Goal: Check status: Check status

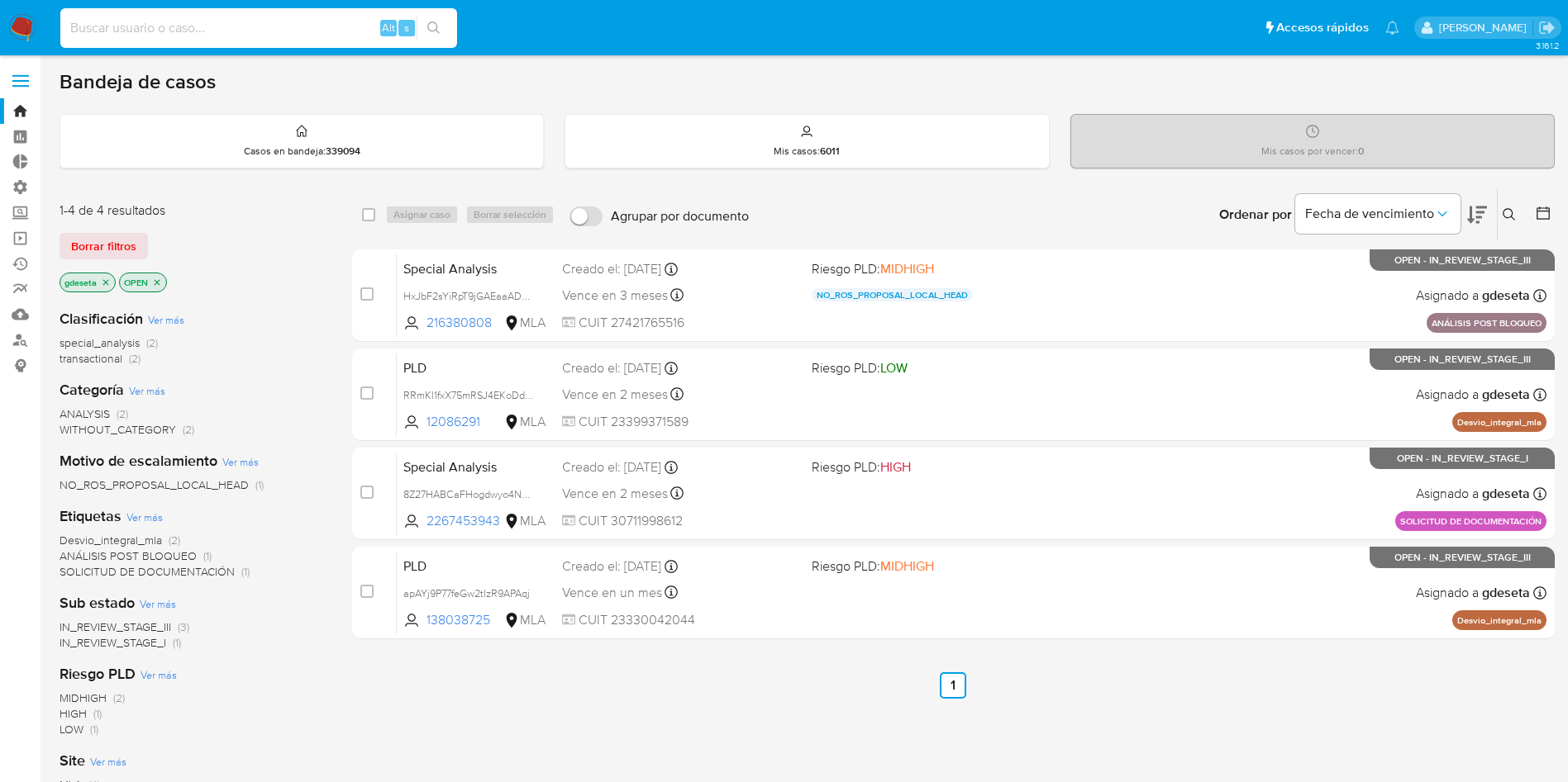
click at [330, 22] on input at bounding box center [258, 28] width 396 height 21
paste input "qLIjX26WgjuvlXNm4fa0Ysb8"
type input "qLIjX26WgjuvlXNm4fa0Ysb8"
click at [445, 28] on button "search-icon" at bounding box center [434, 28] width 34 height 23
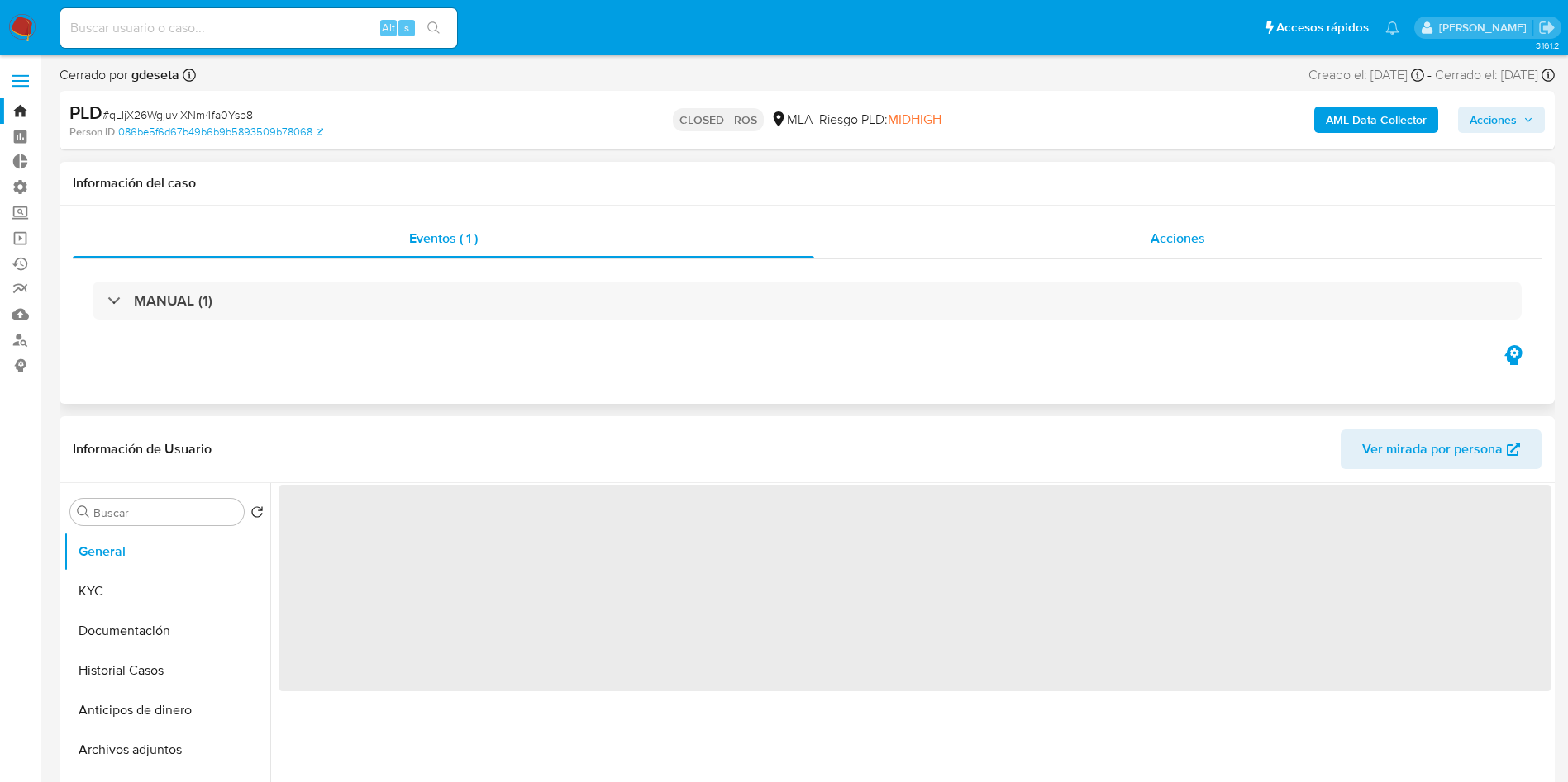
click at [1134, 228] on div "Acciones" at bounding box center [1178, 239] width 727 height 40
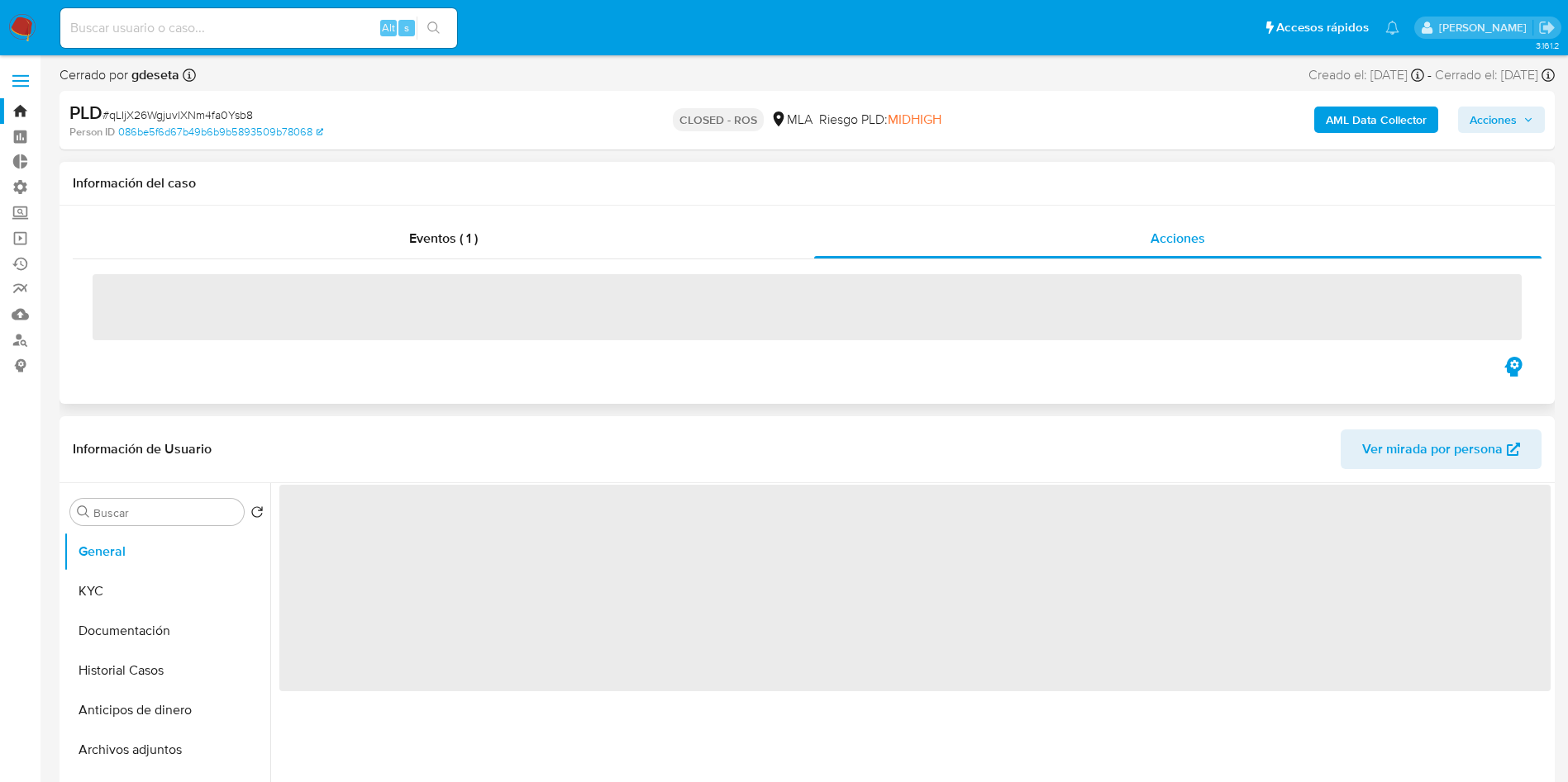
select select "10"
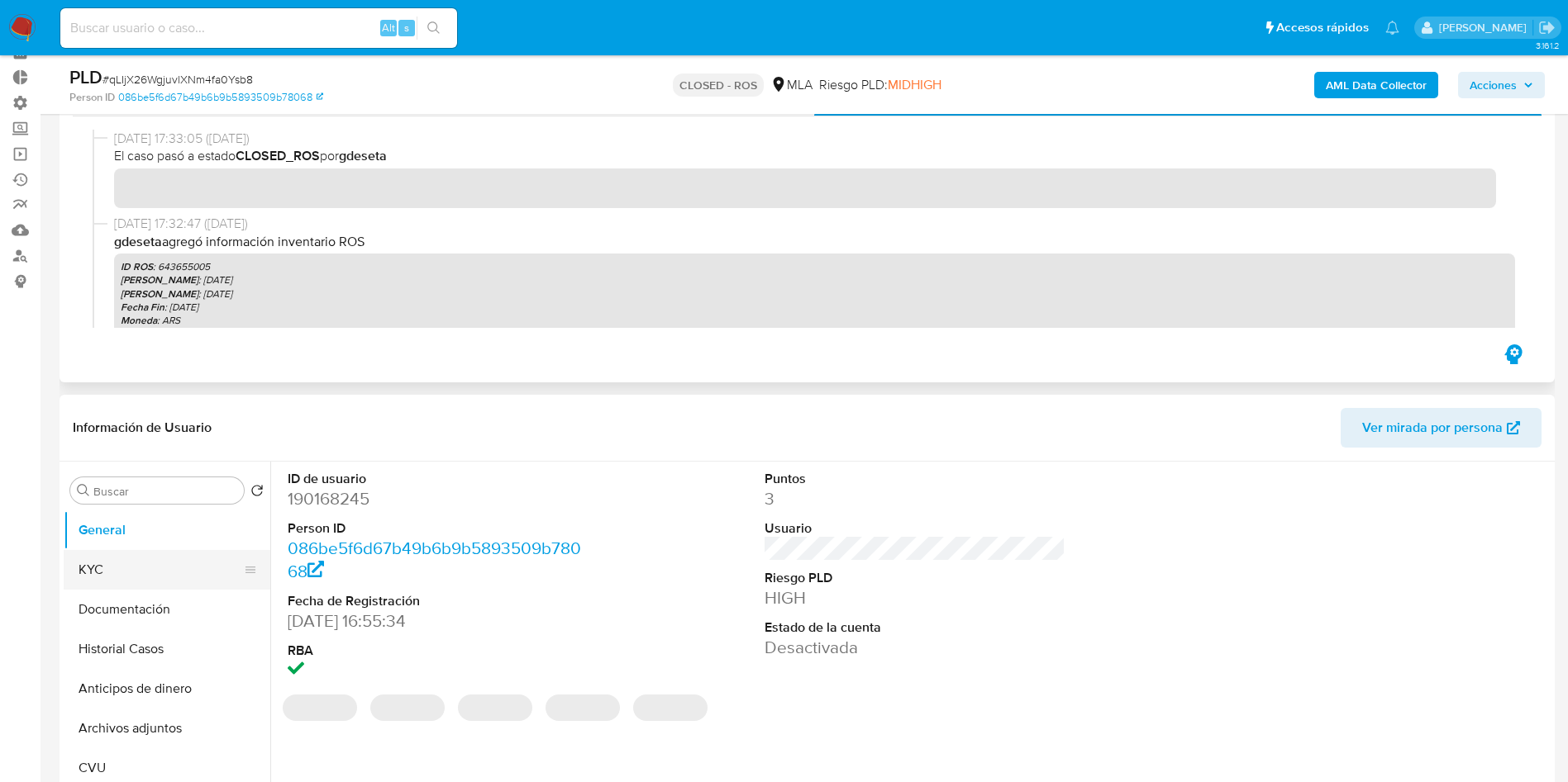
scroll to position [89, 0]
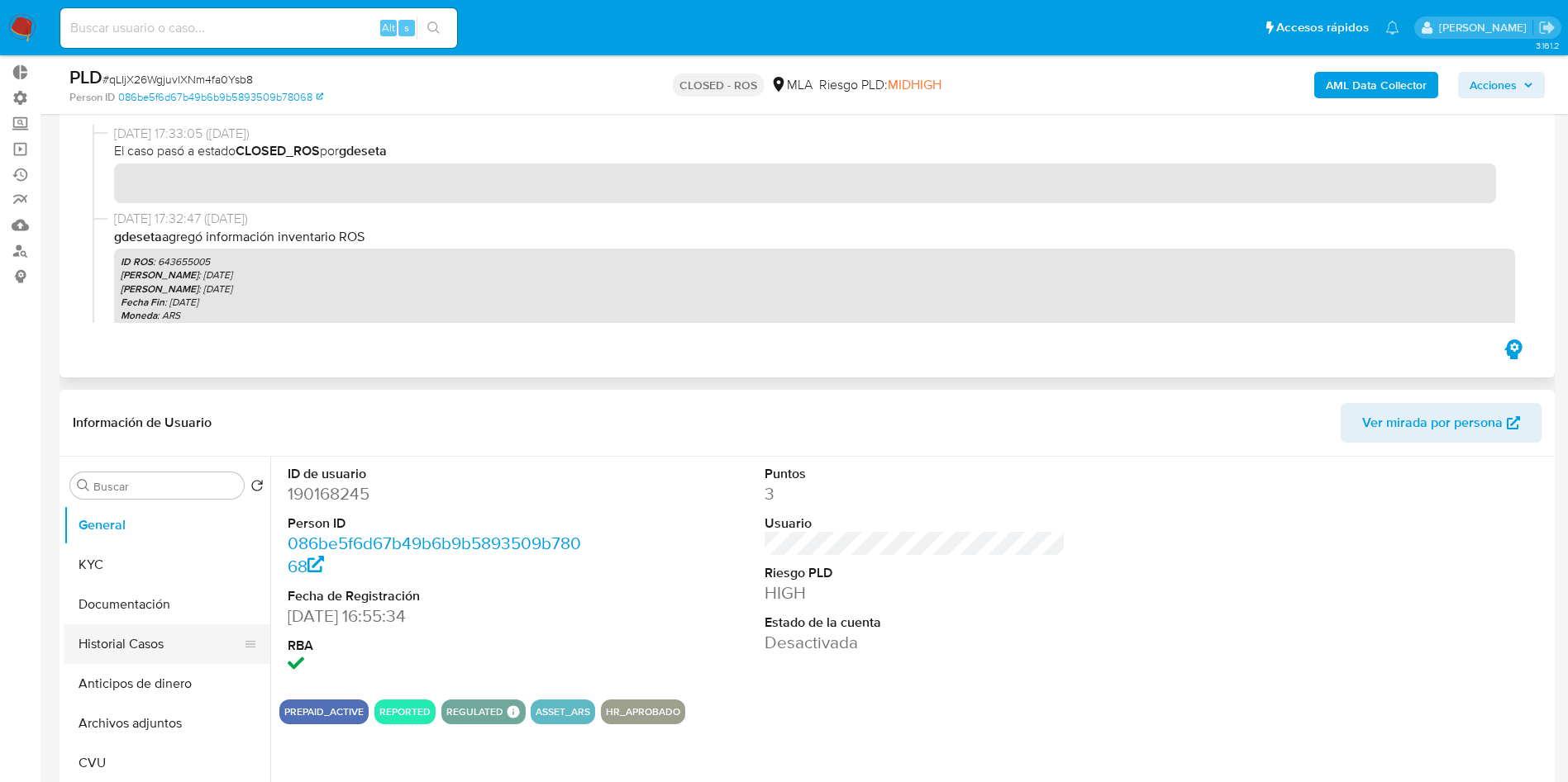
click at [110, 647] on button "Historial Casos" at bounding box center [160, 644] width 194 height 40
